Goal: Task Accomplishment & Management: Manage account settings

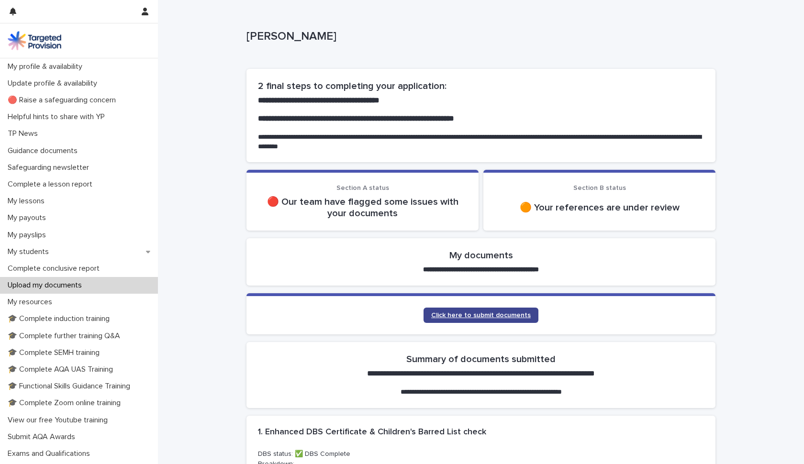
click at [485, 316] on span "Click here to submit documents" at bounding box center [481, 315] width 100 height 7
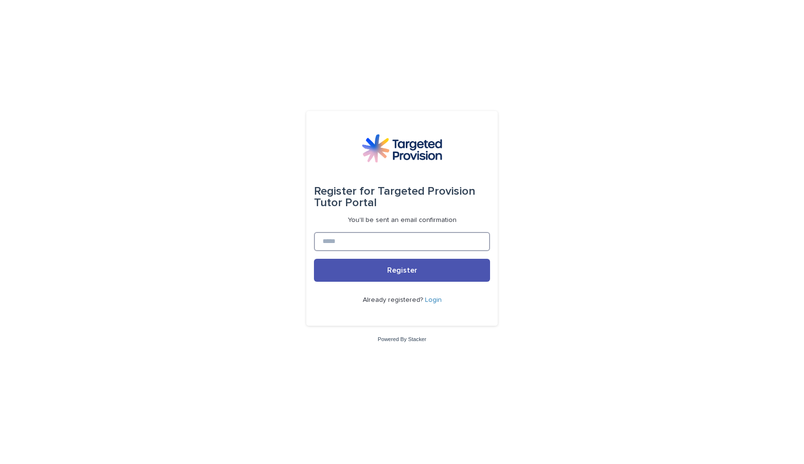
click at [347, 242] on input at bounding box center [402, 241] width 176 height 19
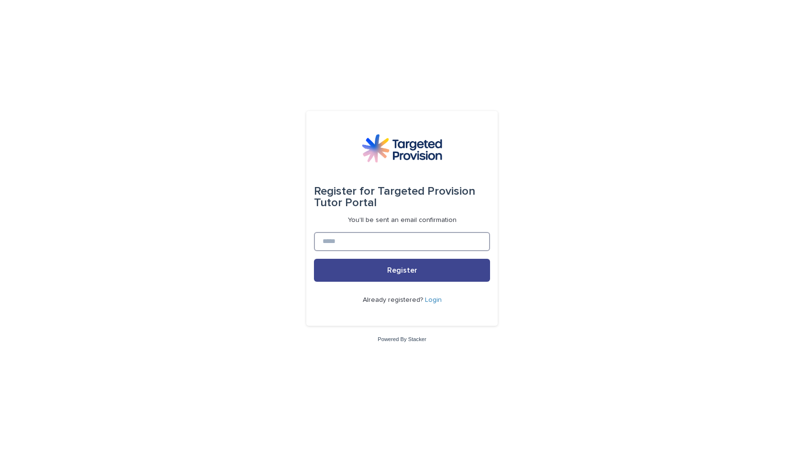
type input "**********"
click at [374, 273] on button "Register" at bounding box center [402, 270] width 176 height 23
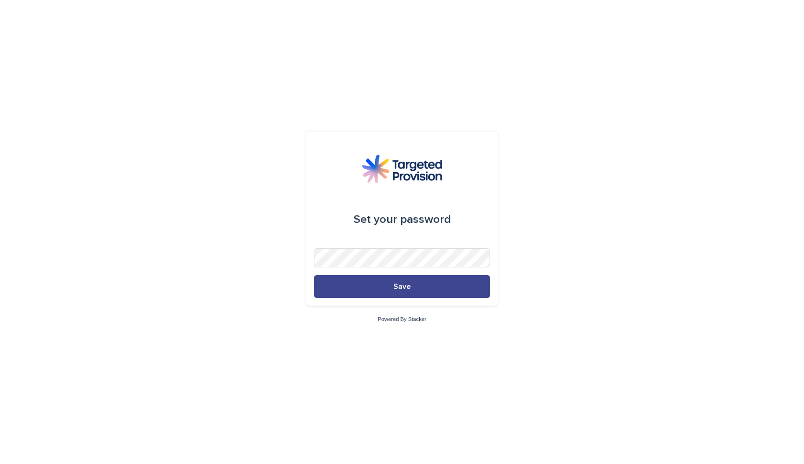
click at [403, 283] on span "Save" at bounding box center [402, 287] width 17 height 8
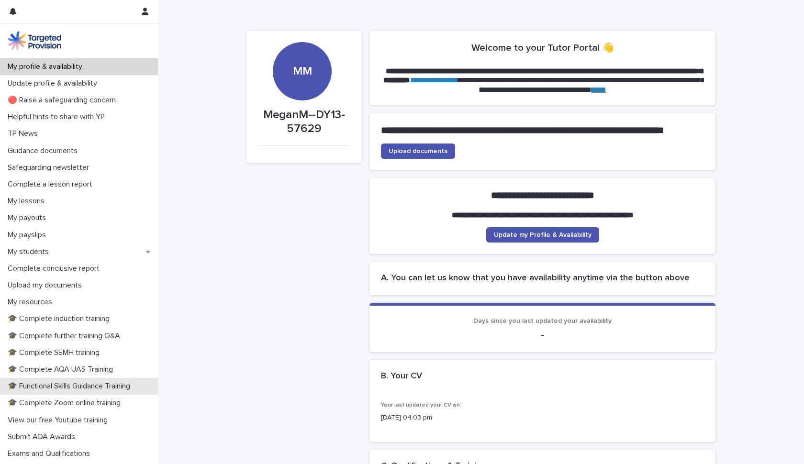
click at [70, 386] on p "🎓 Functional Skills Guidance Training" at bounding box center [71, 386] width 134 height 9
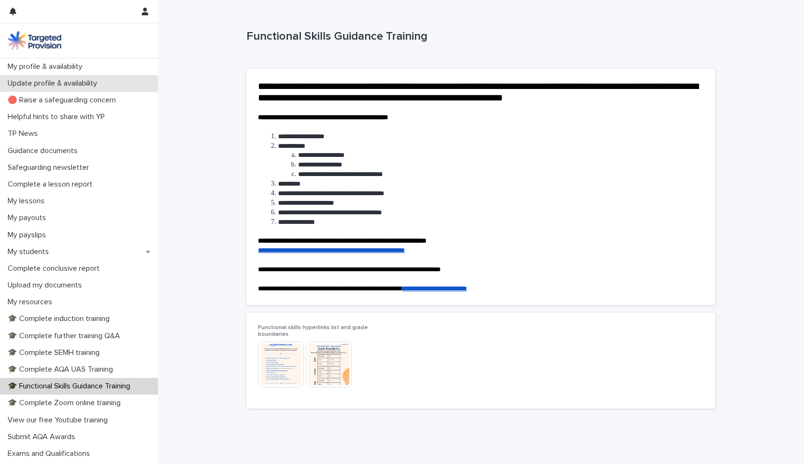
click at [43, 83] on p "Update profile & availability" at bounding box center [54, 83] width 101 height 9
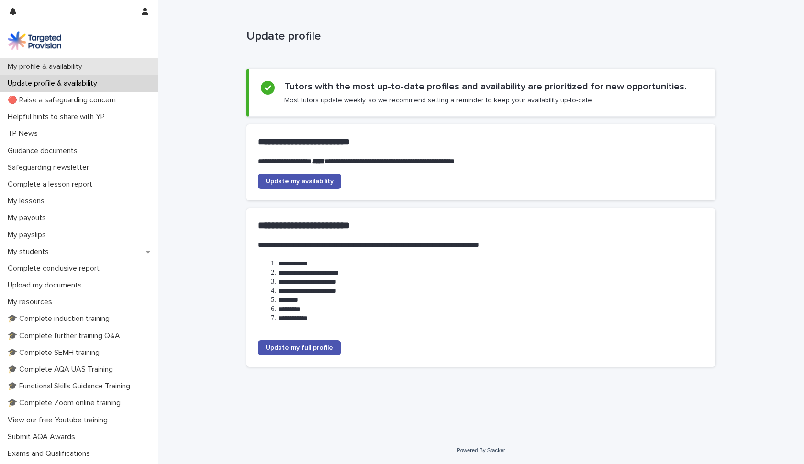
click at [45, 70] on p "My profile & availability" at bounding box center [47, 66] width 86 height 9
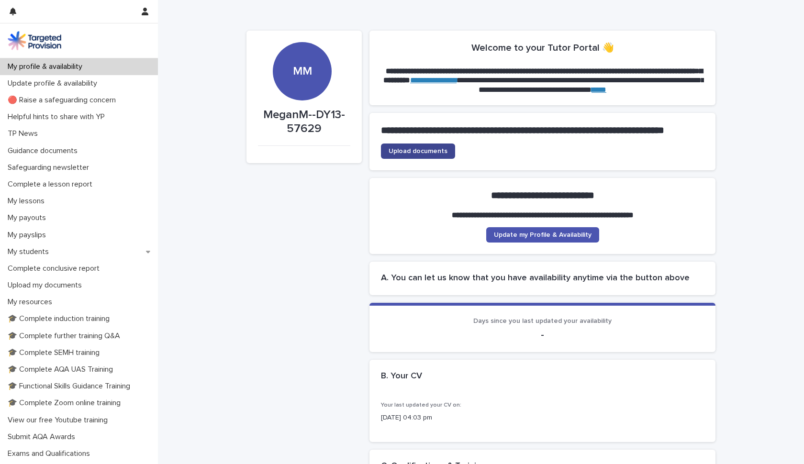
click at [438, 158] on link "Upload documents" at bounding box center [418, 151] width 74 height 15
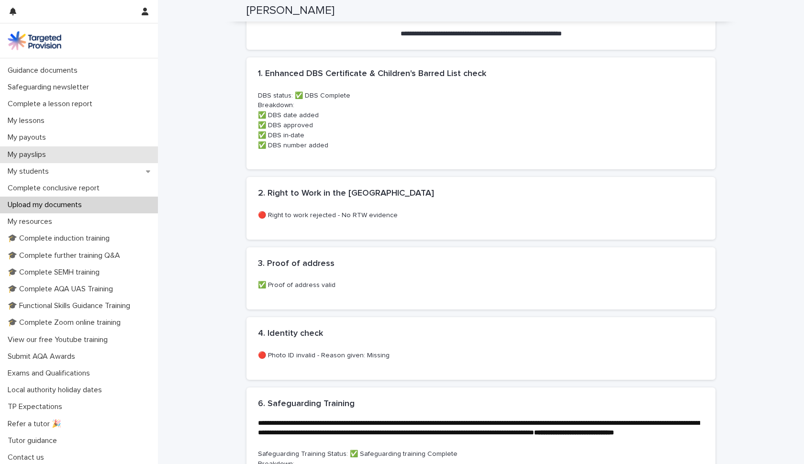
scroll to position [80, 0]
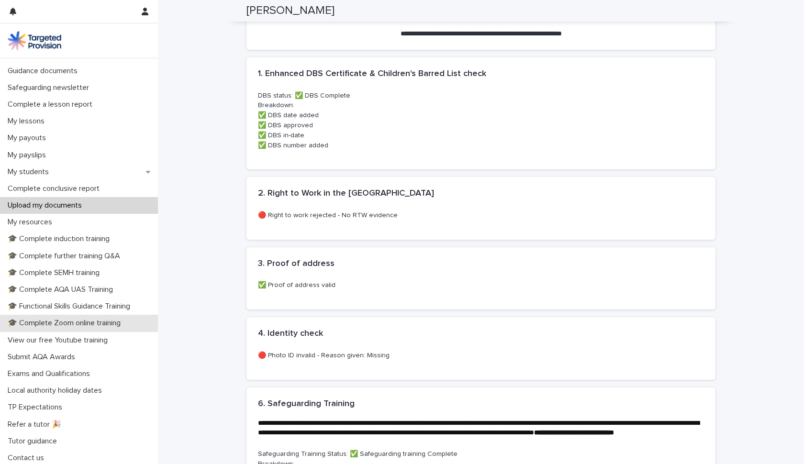
click at [114, 326] on p "🎓 Complete Zoom online training" at bounding box center [66, 323] width 125 height 9
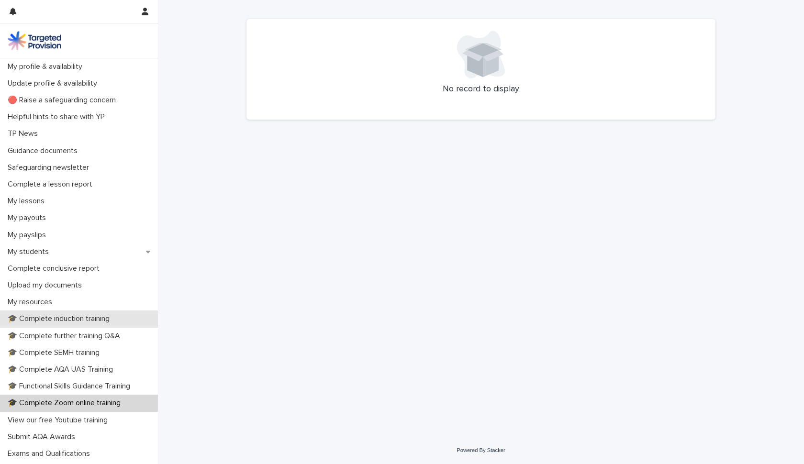
click at [69, 315] on p "🎓 Complete induction training" at bounding box center [60, 319] width 113 height 9
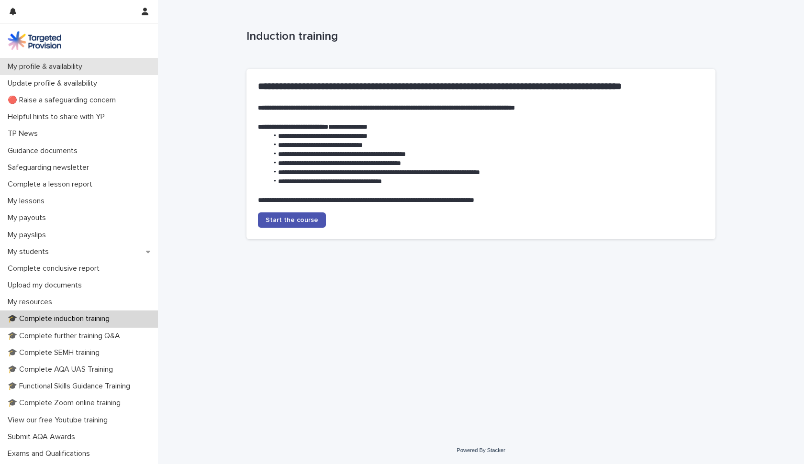
click at [61, 68] on p "My profile & availability" at bounding box center [47, 66] width 86 height 9
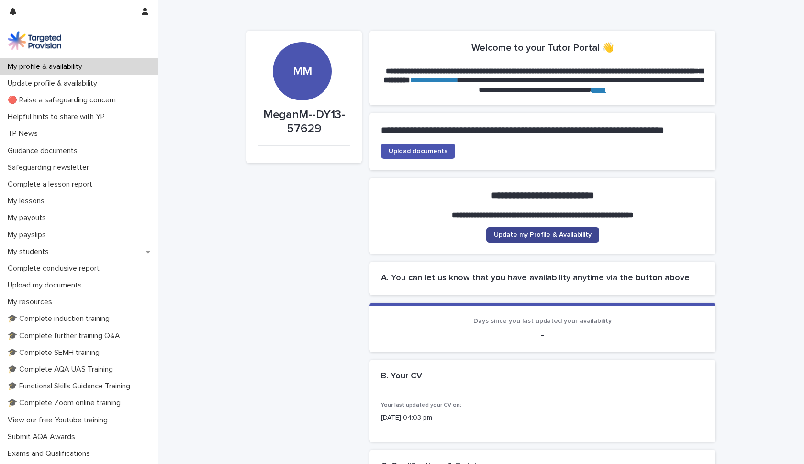
click at [559, 243] on link "Update my Profile & Availability" at bounding box center [543, 234] width 113 height 15
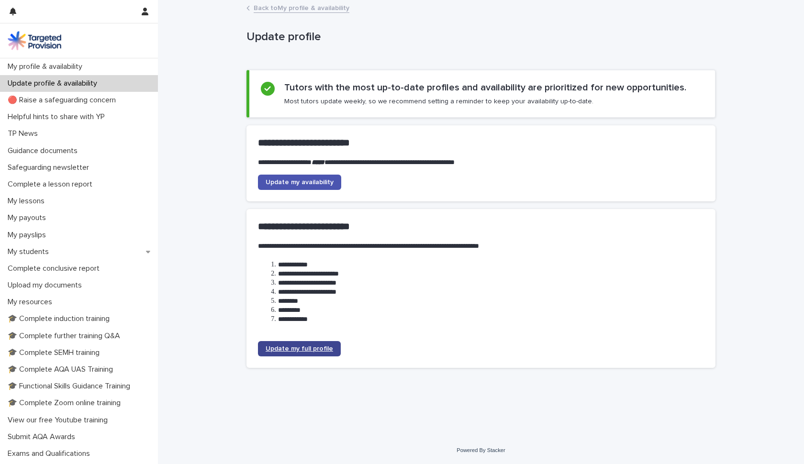
click at [298, 346] on span "Update my full profile" at bounding box center [300, 349] width 68 height 7
